Goal: Book appointment/travel/reservation

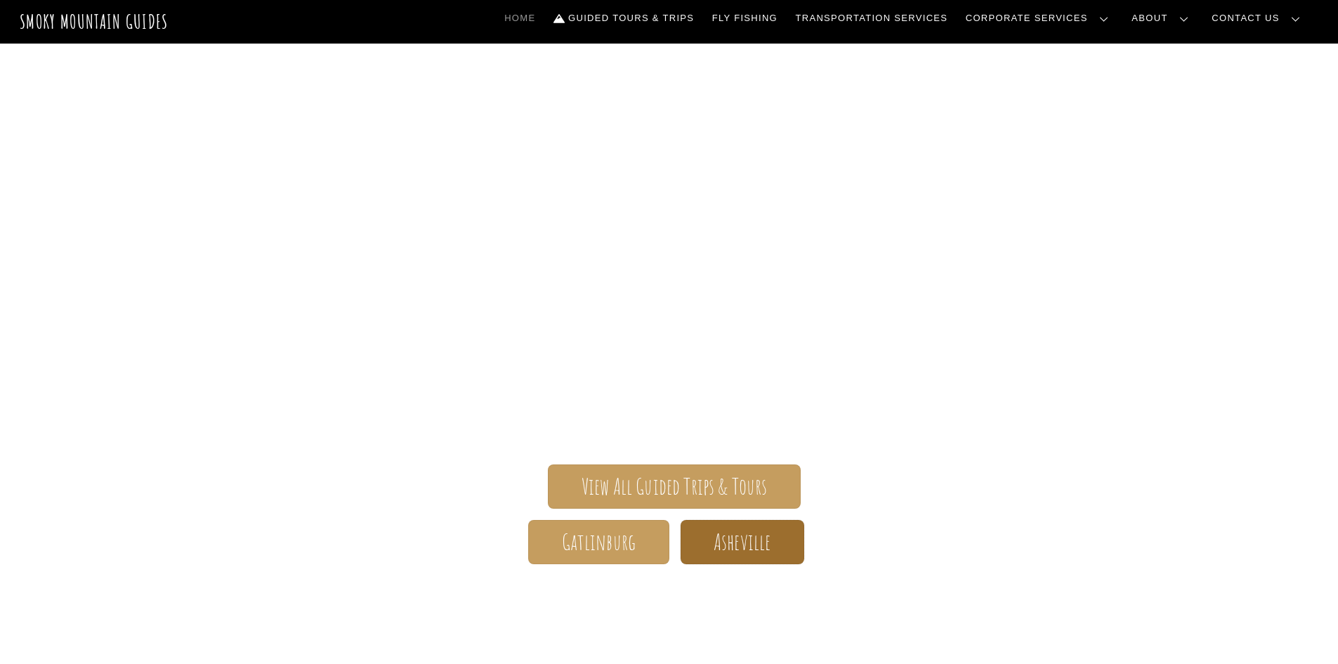
click at [751, 541] on span "Asheville" at bounding box center [741, 541] width 57 height 15
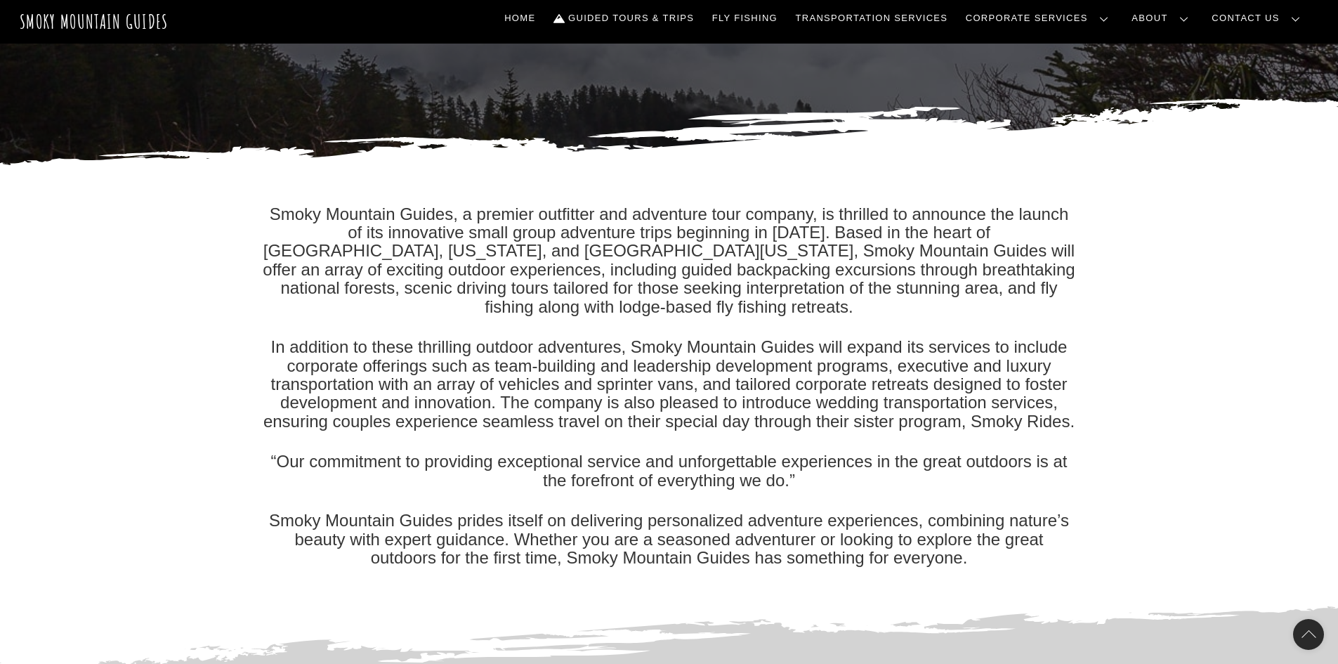
scroll to position [351, 0]
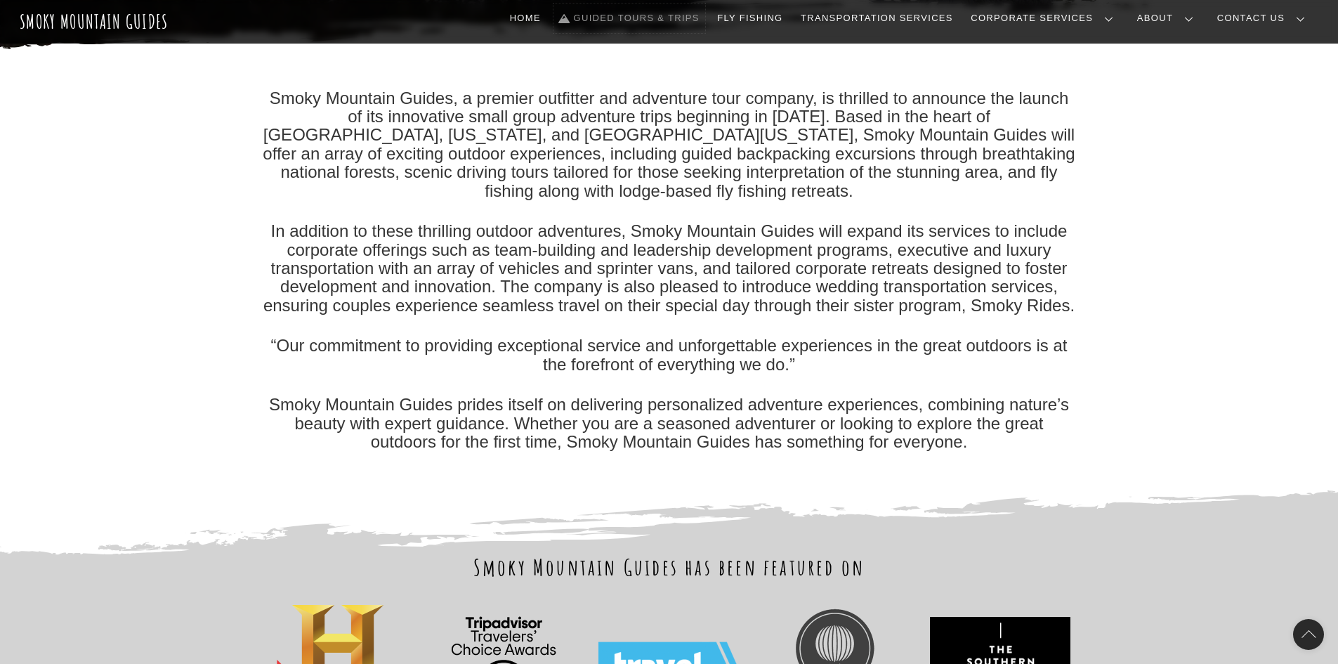
click at [702, 15] on link "Guided Tours & Trips" at bounding box center [629, 18] width 152 height 29
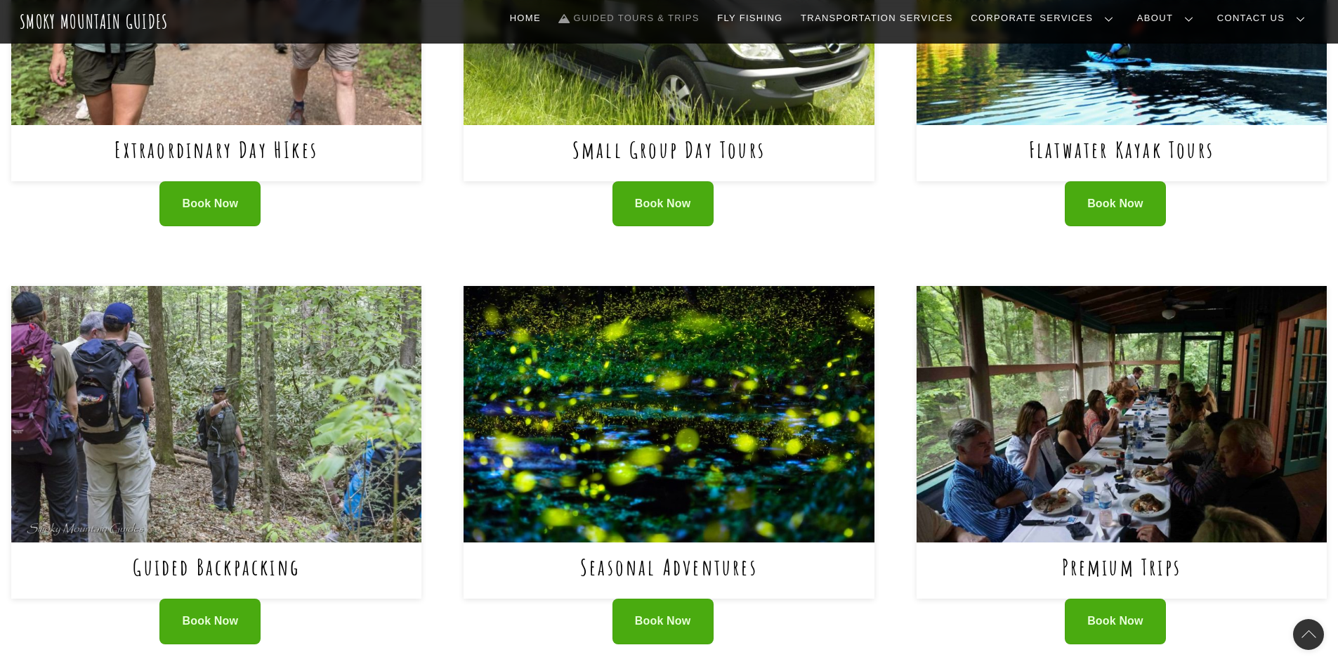
scroll to position [843, 0]
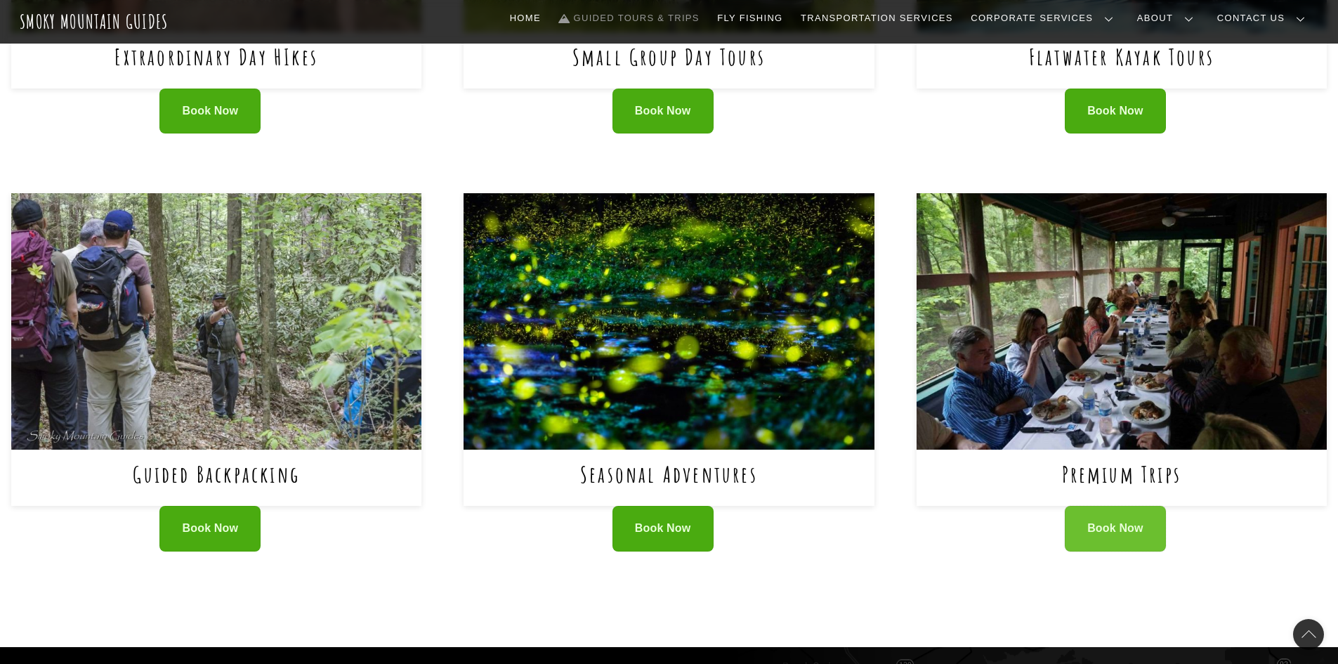
click at [1105, 521] on span "Book Now" at bounding box center [1115, 528] width 56 height 15
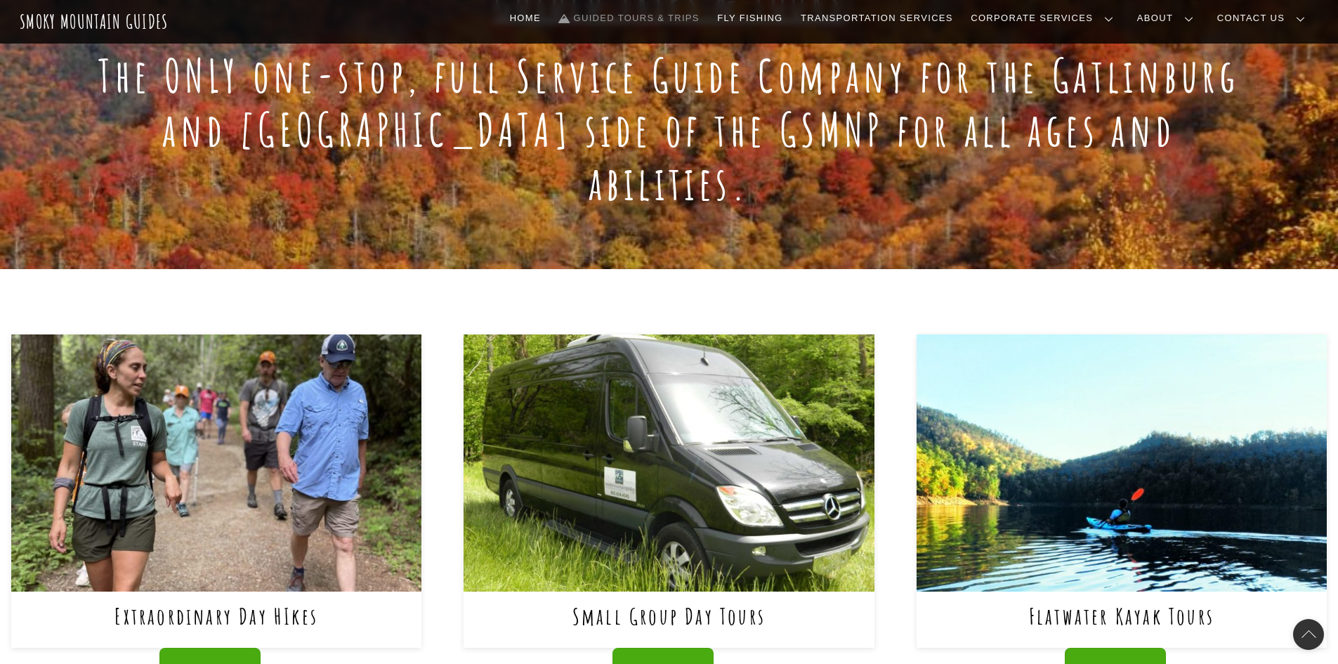
scroll to position [0, 0]
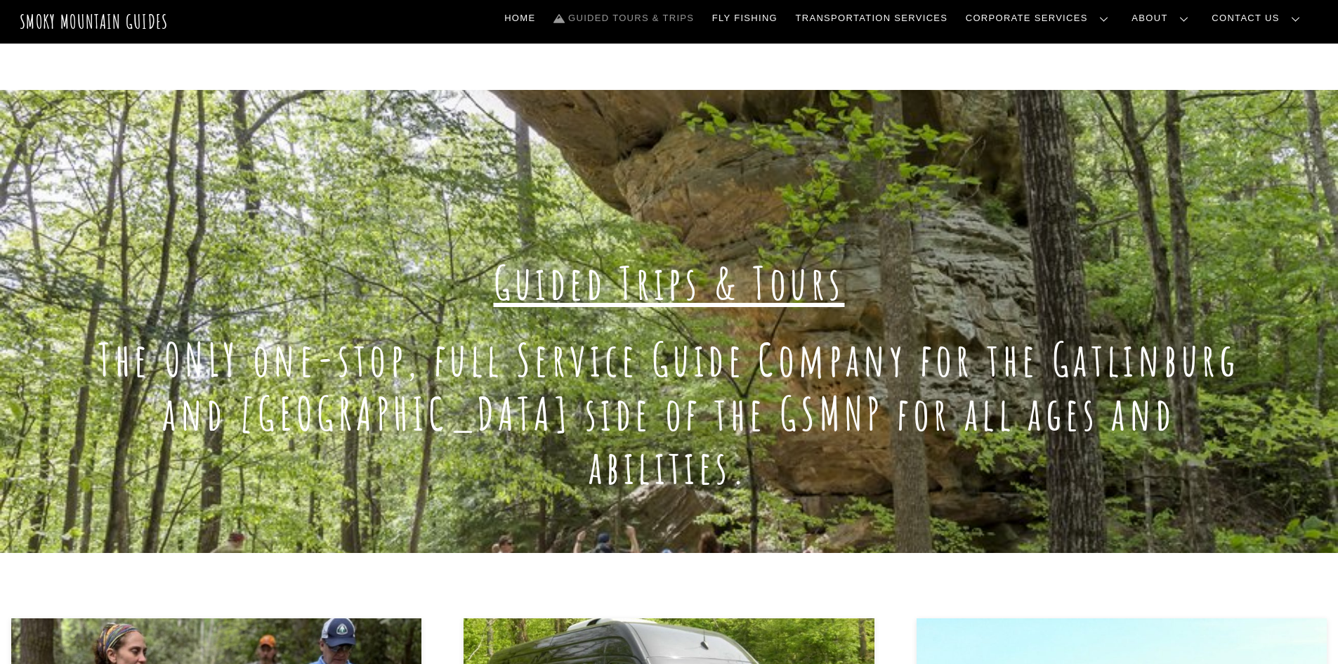
click at [0, 0] on link "Our Guides" at bounding box center [0, 0] width 0 height 0
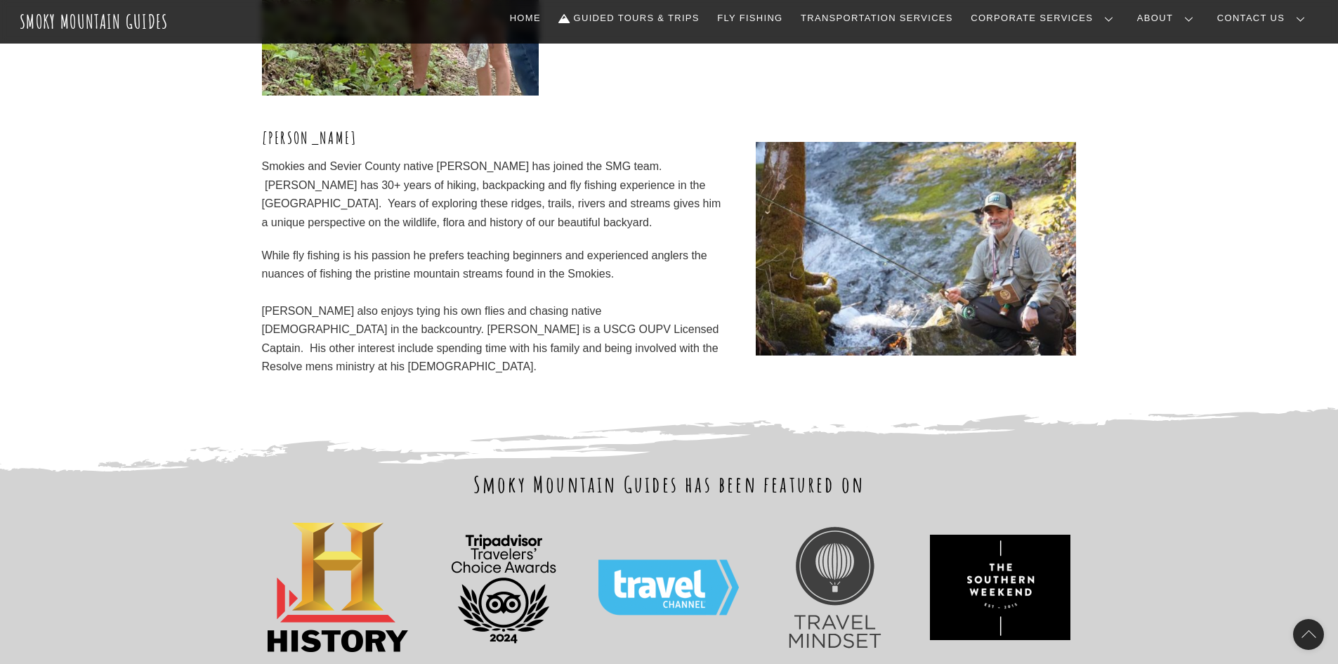
scroll to position [4532, 0]
